Goal: Information Seeking & Learning: Find specific fact

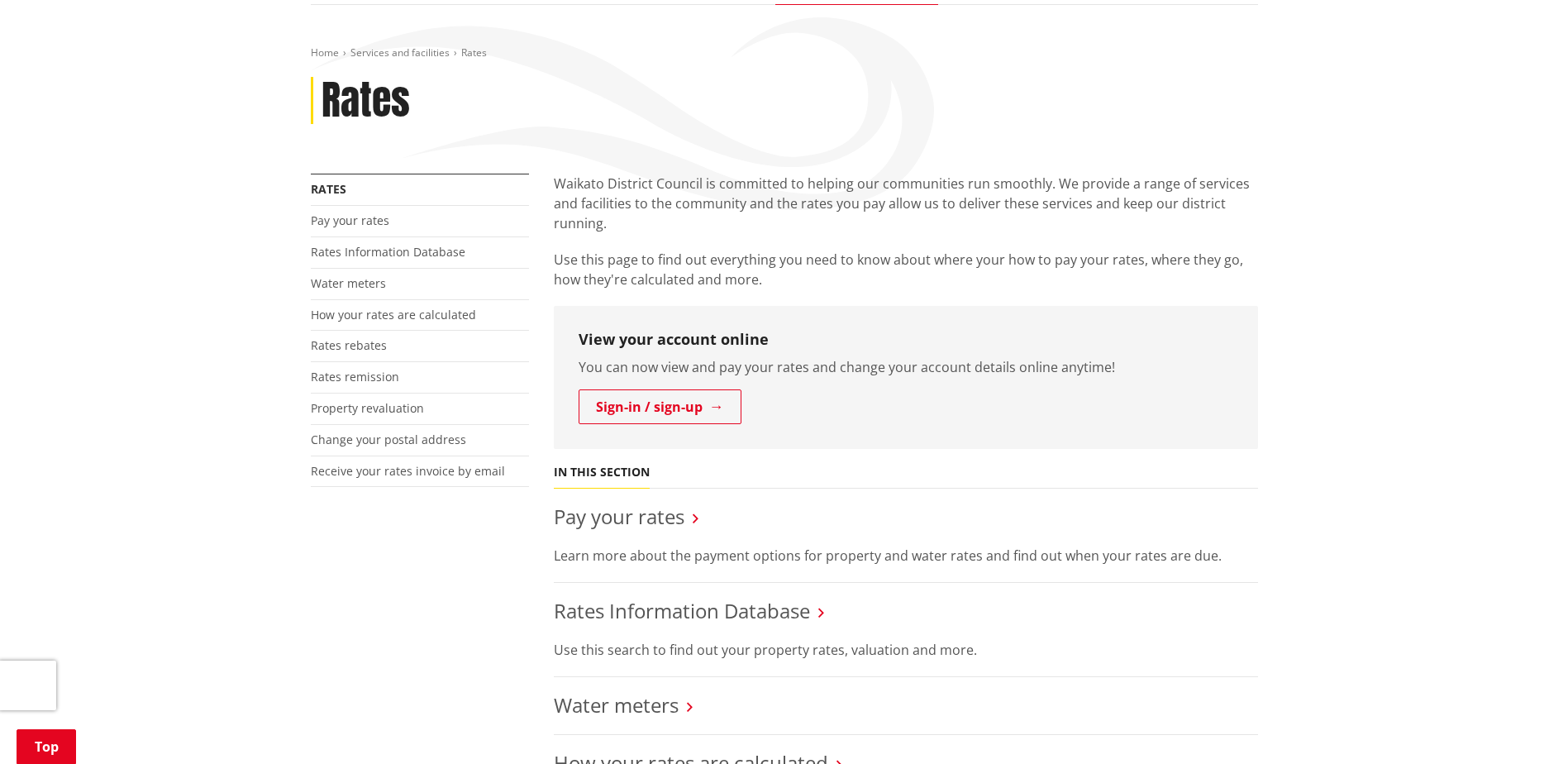
scroll to position [413, 0]
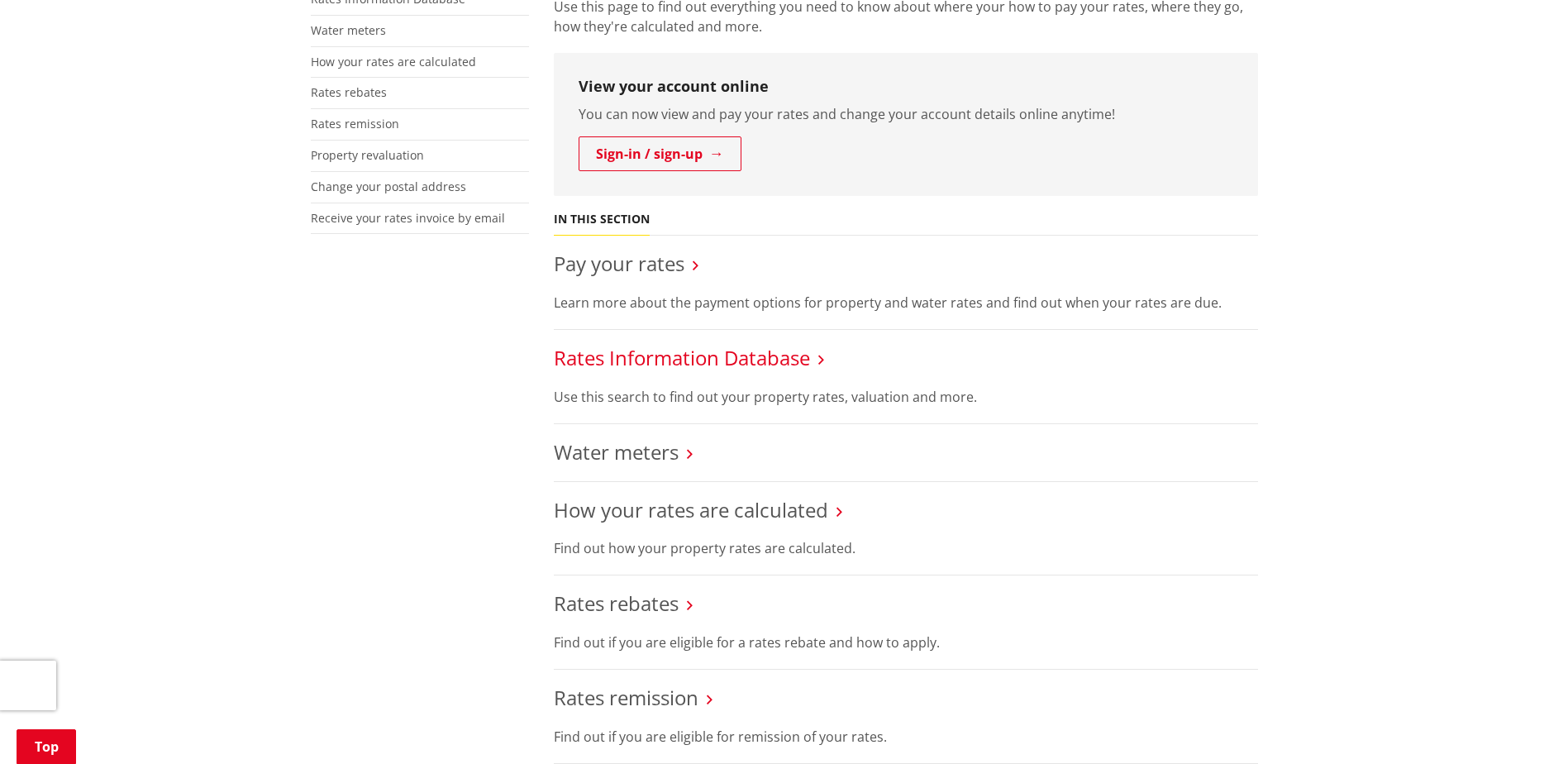
click at [648, 350] on link "Rates Information Database" at bounding box center [682, 357] width 256 height 27
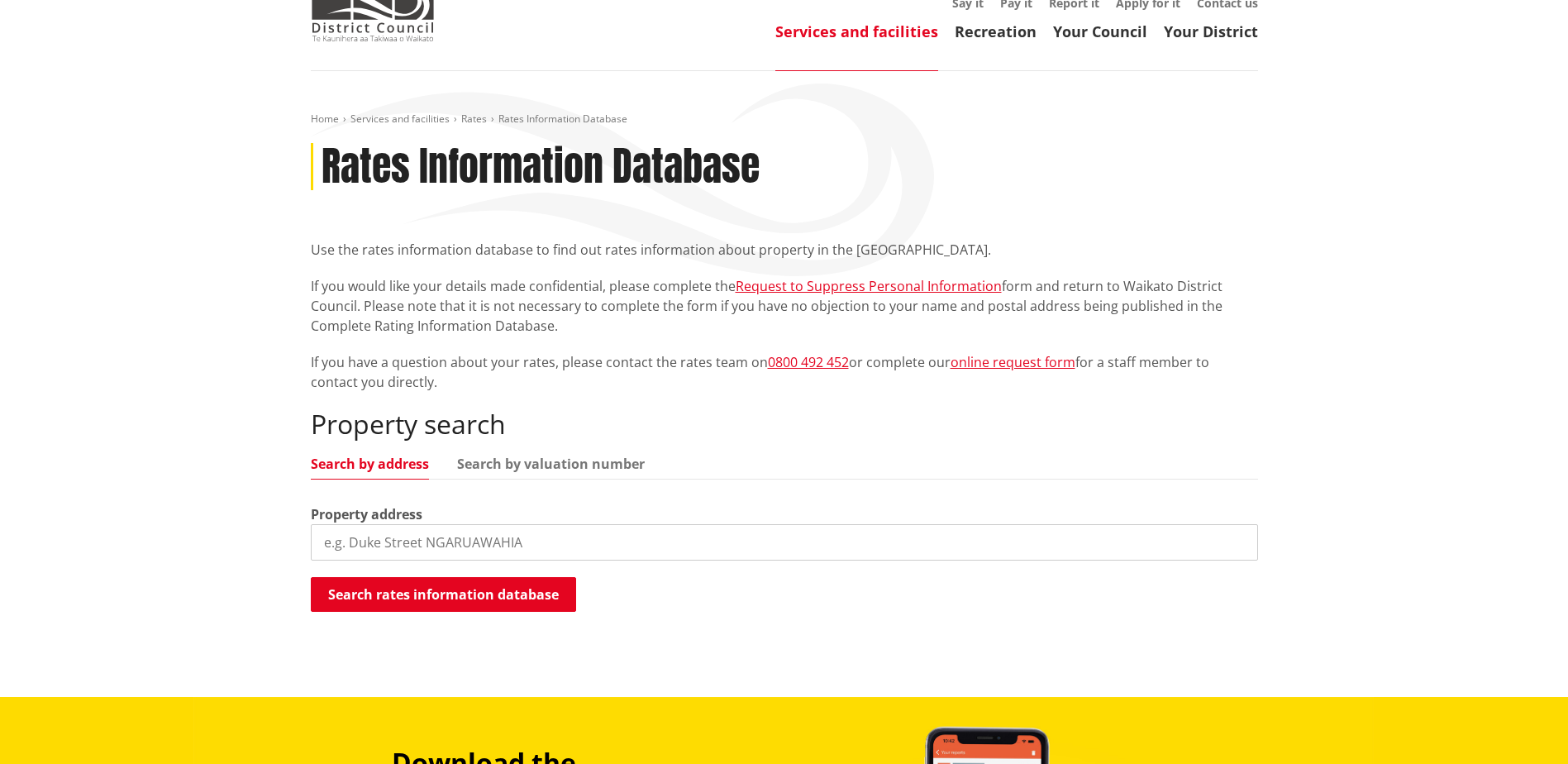
scroll to position [413, 0]
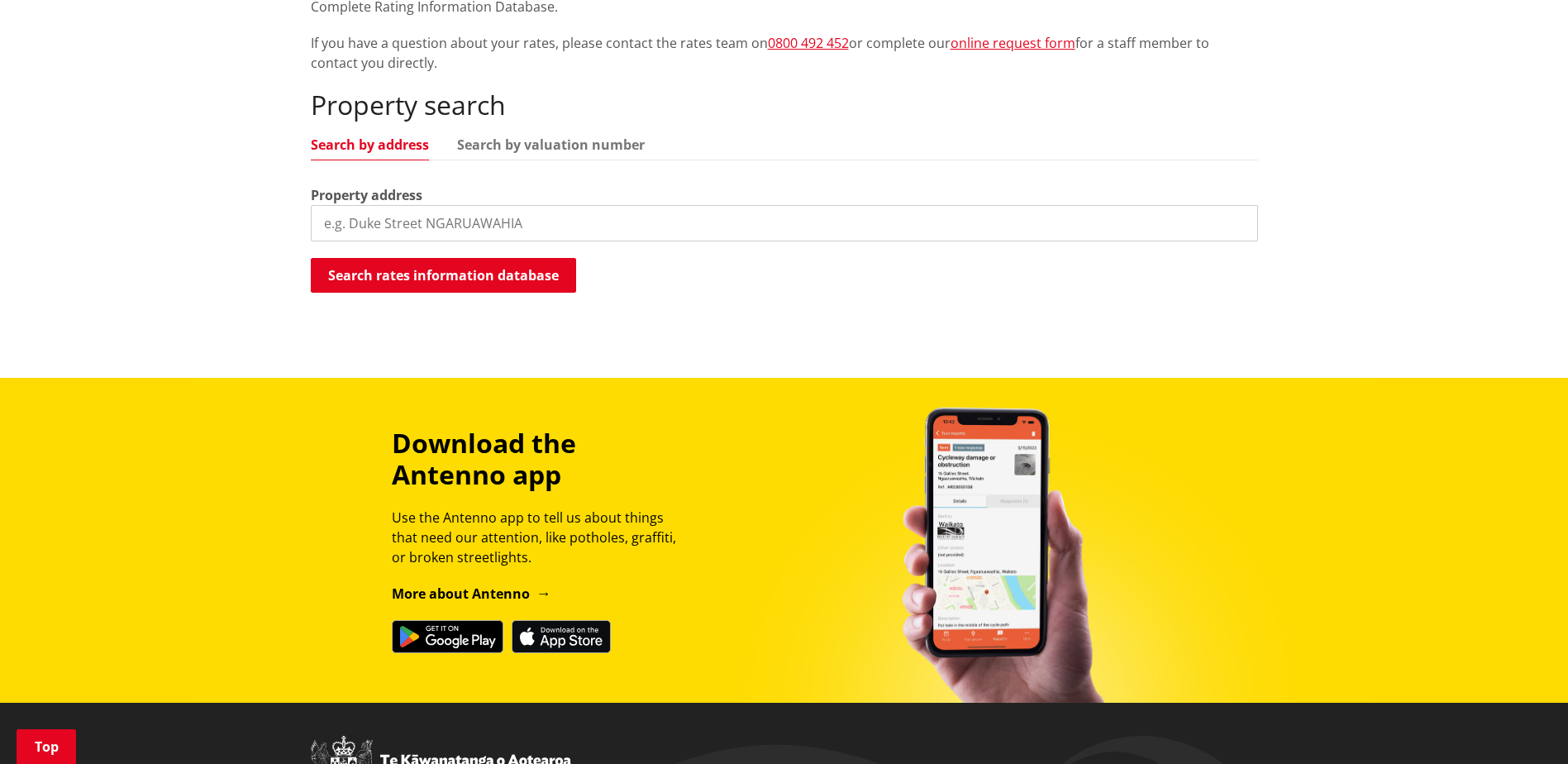
click at [448, 218] on input "search" at bounding box center [784, 223] width 947 height 36
paste input "8 Naho Place, Meremere 2474"
type input "8 Naho Place"
click at [435, 281] on button "Search rates information database" at bounding box center [444, 275] width 266 height 35
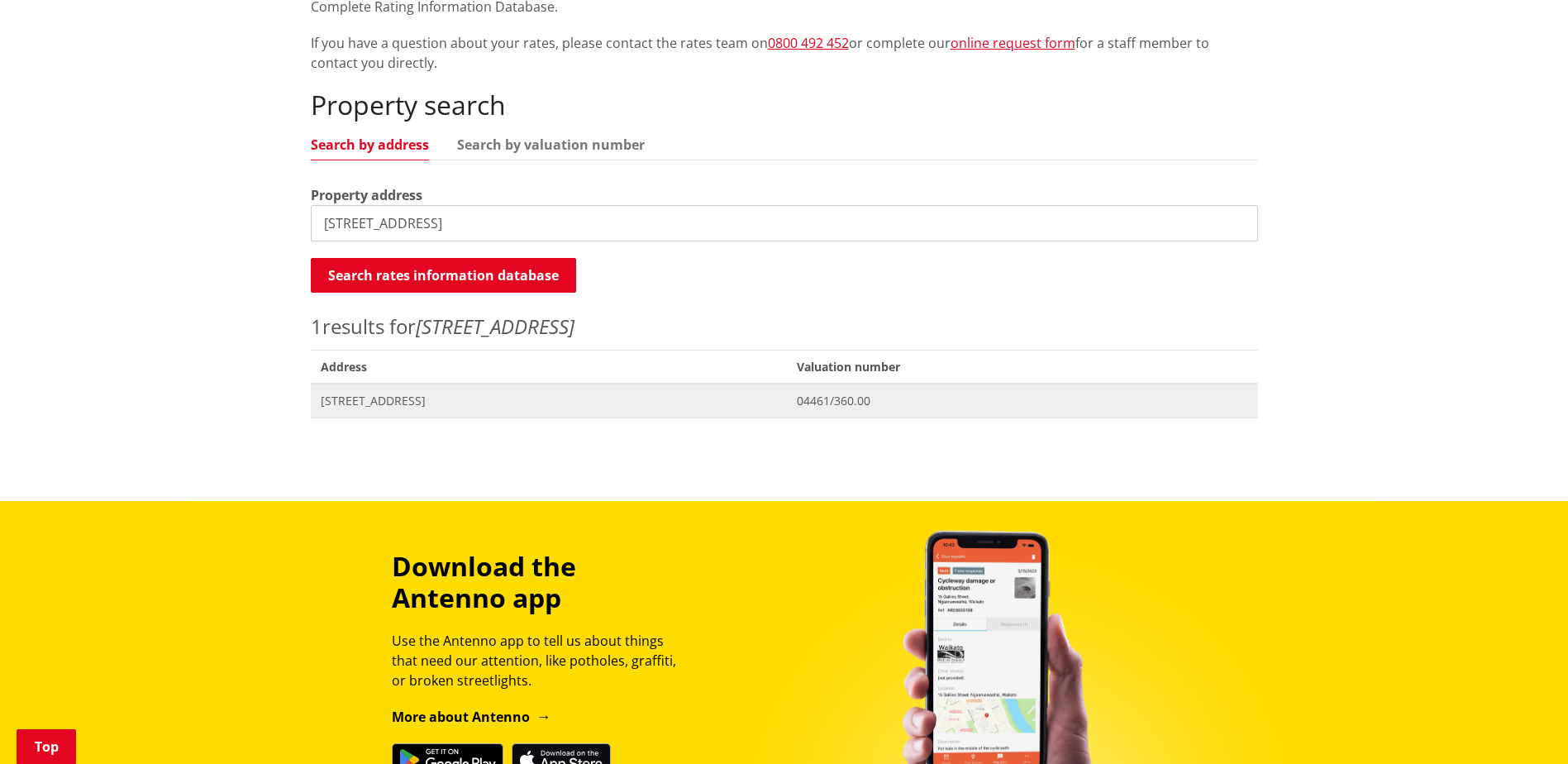
click at [367, 402] on span "8 Naho Place MEREMERE" at bounding box center [549, 401] width 457 height 16
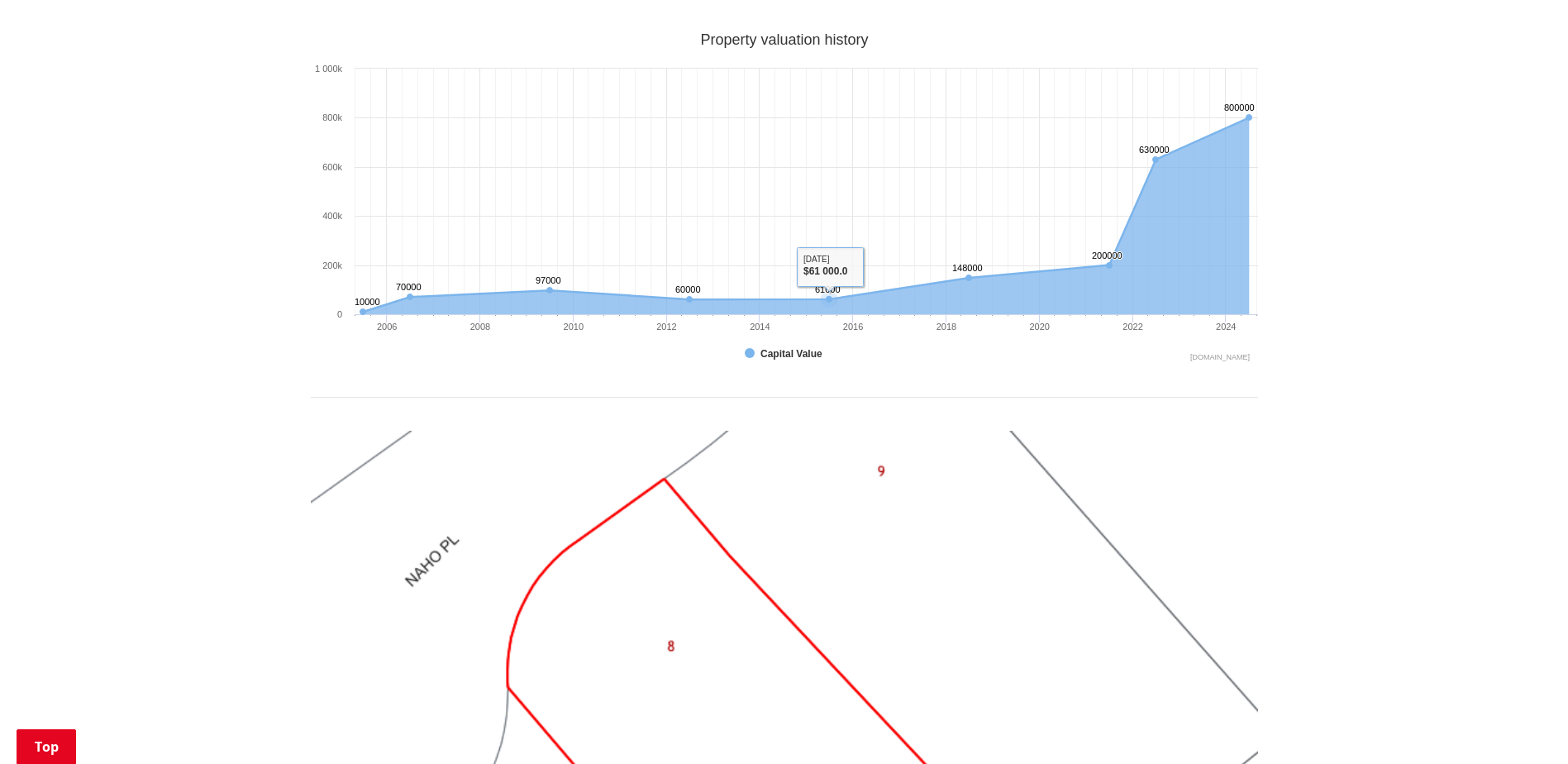
scroll to position [827, 0]
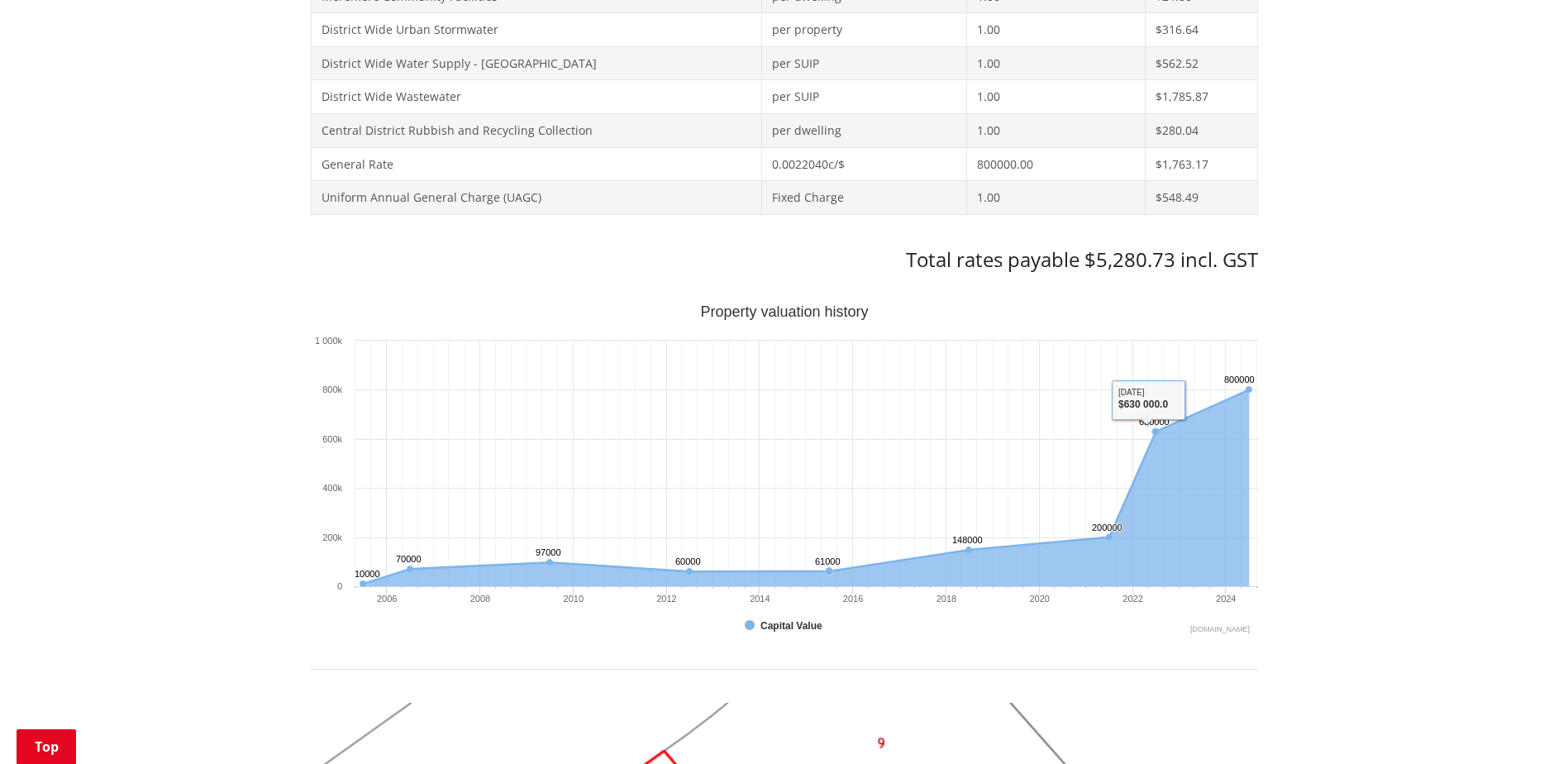
click at [1513, 338] on div "Home Services and facilities Rates Rates Information Database Rates Information…" at bounding box center [784, 480] width 1568 height 2283
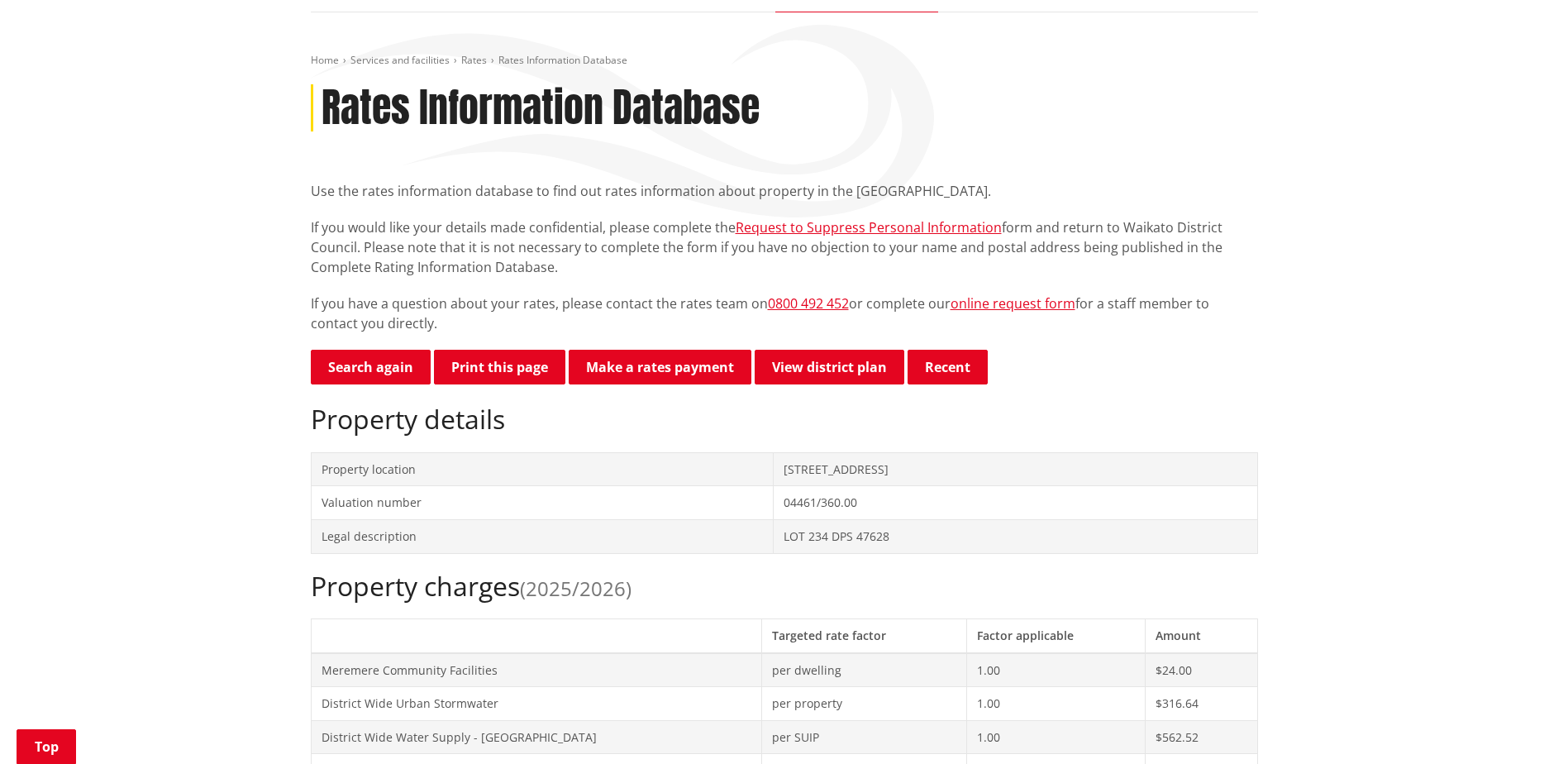
scroll to position [0, 0]
